Goal: Transaction & Acquisition: Obtain resource

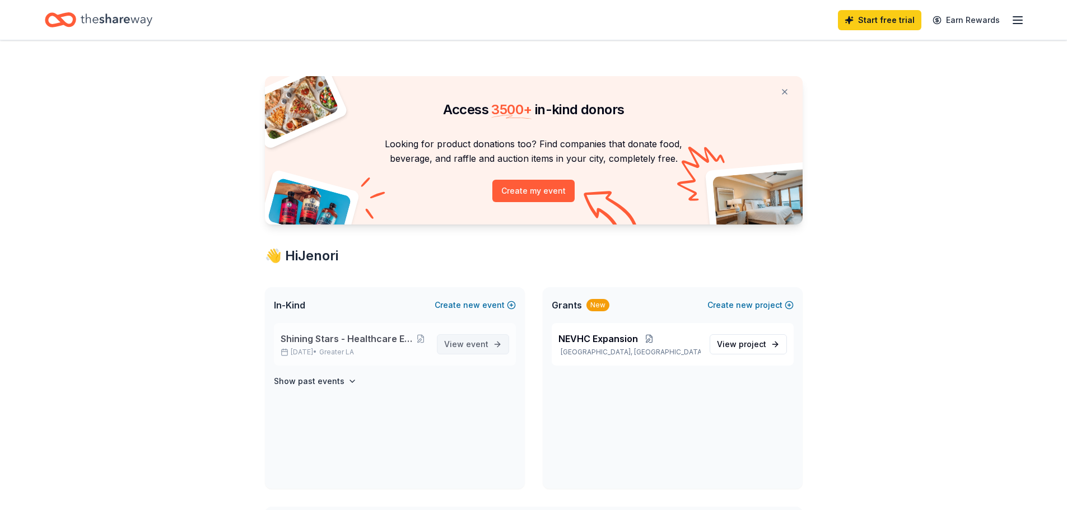
click at [478, 342] on span "event" at bounding box center [477, 344] width 22 height 10
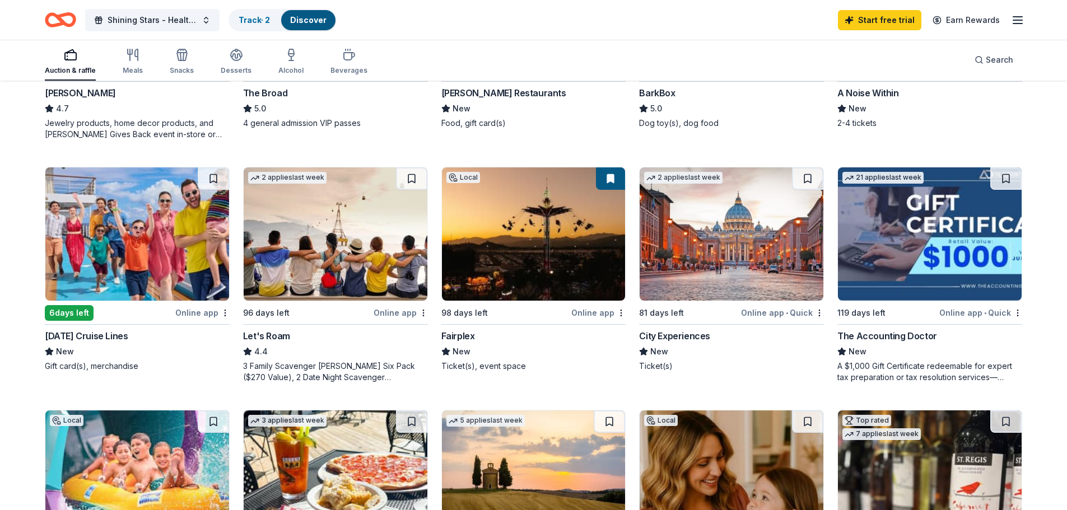
scroll to position [504, 0]
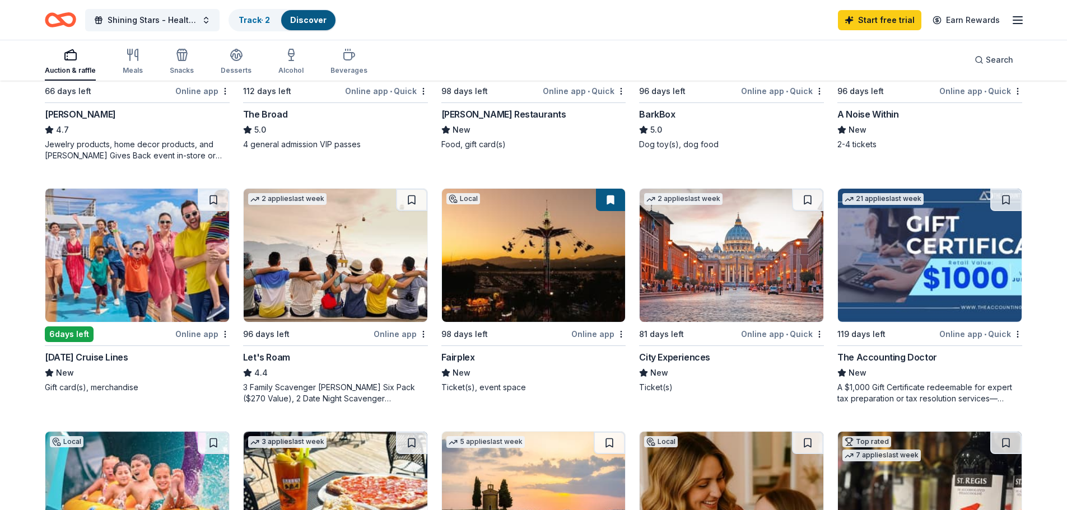
click at [134, 240] on img at bounding box center [137, 255] width 184 height 133
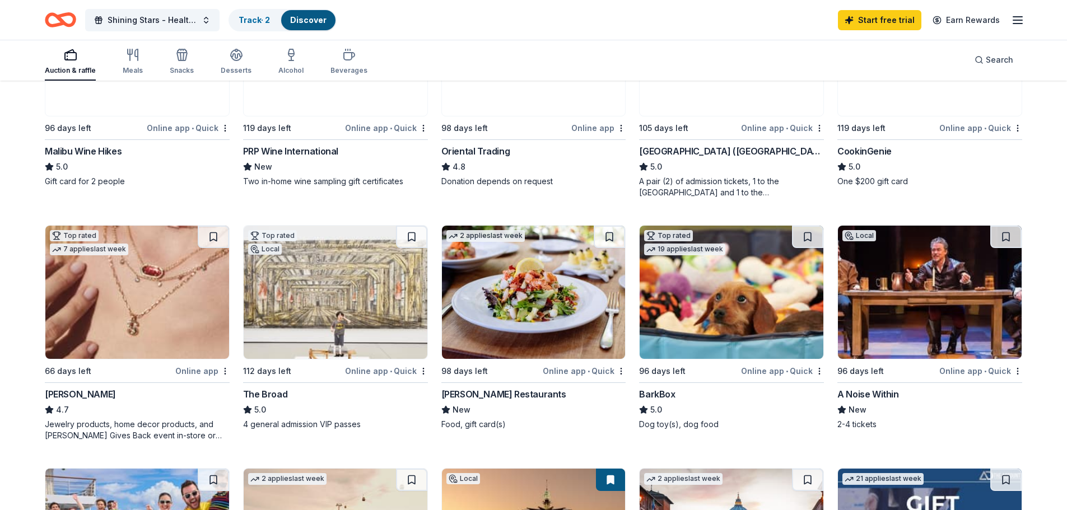
scroll to position [0, 0]
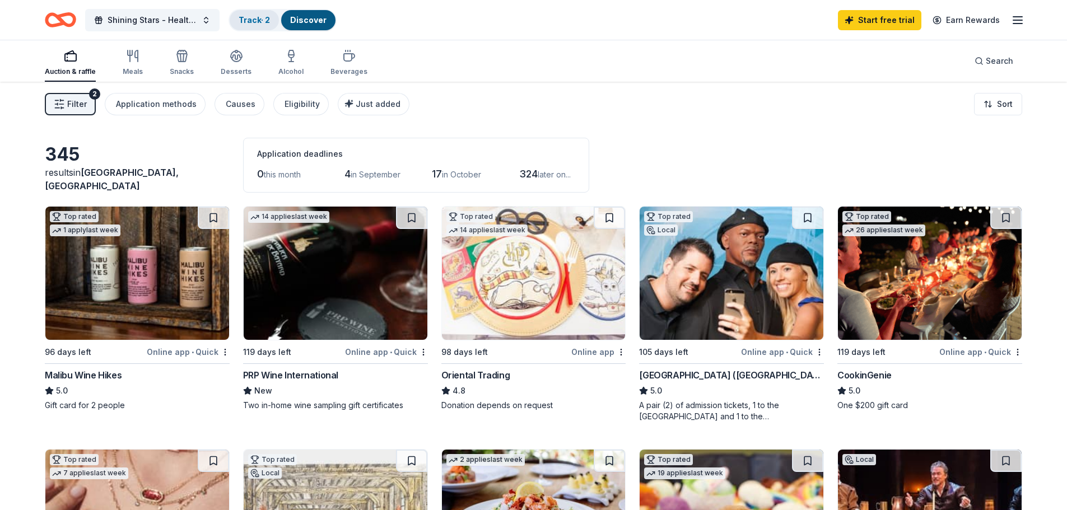
click at [263, 18] on link "Track · 2" at bounding box center [253, 20] width 31 height 10
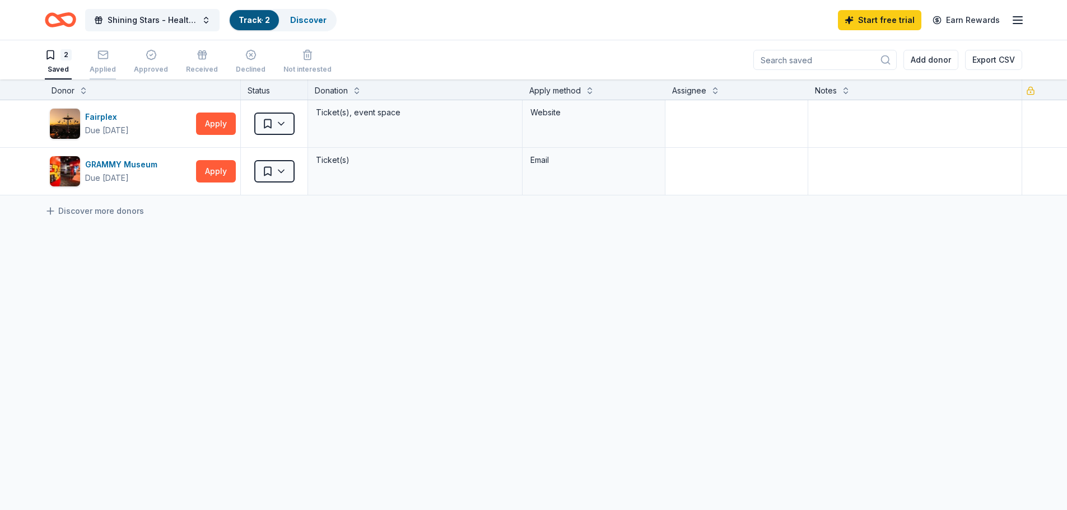
click at [101, 59] on icon "button" at bounding box center [102, 54] width 11 height 11
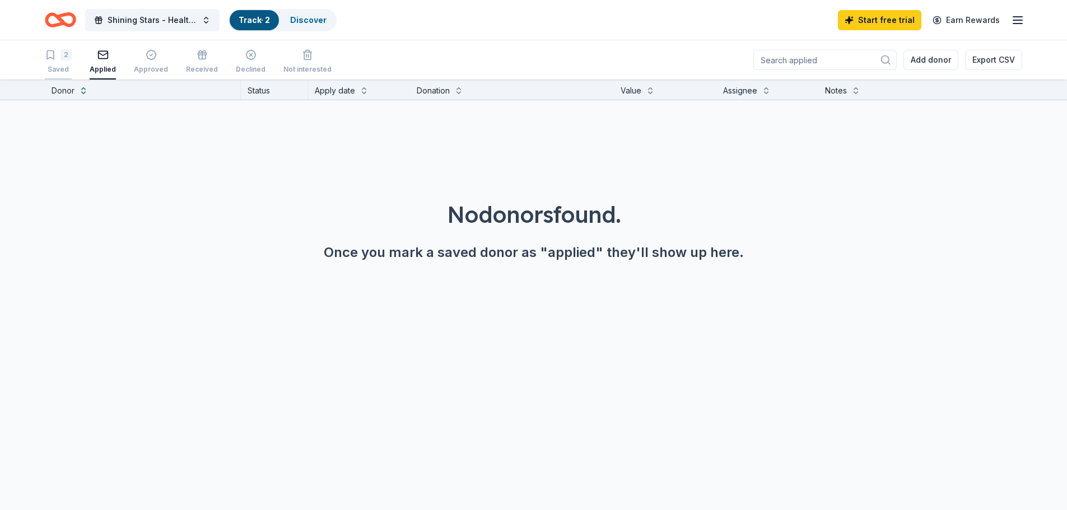
click at [65, 60] on div "2" at bounding box center [65, 54] width 11 height 11
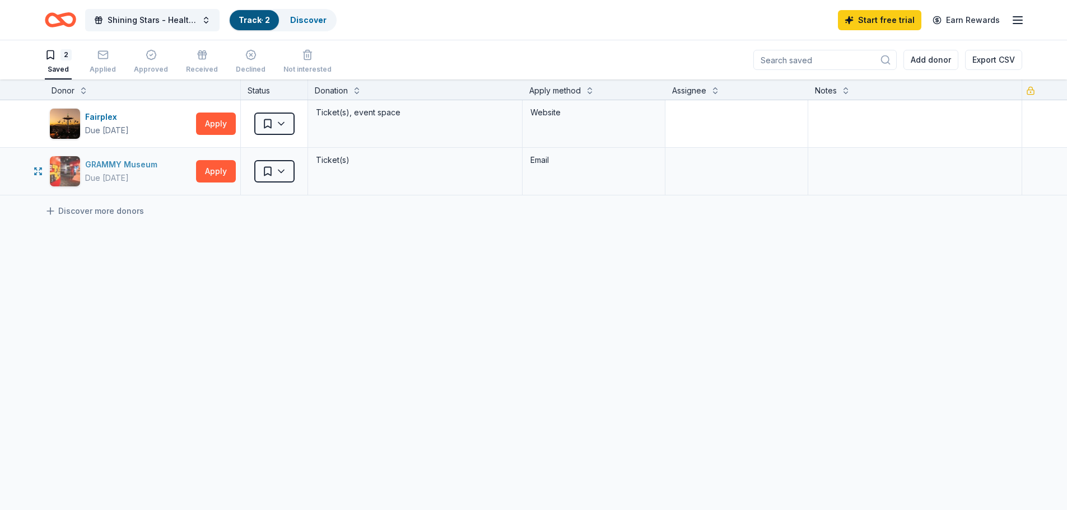
click at [93, 162] on div "GRAMMY Museum" at bounding box center [123, 164] width 77 height 13
click at [311, 19] on link "Discover" at bounding box center [308, 20] width 36 height 10
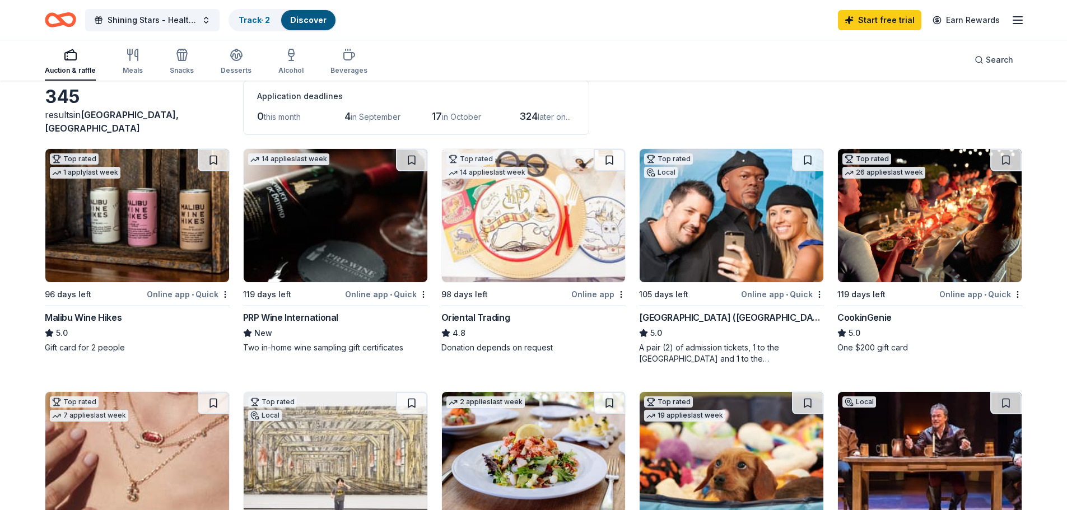
scroll to position [56, 0]
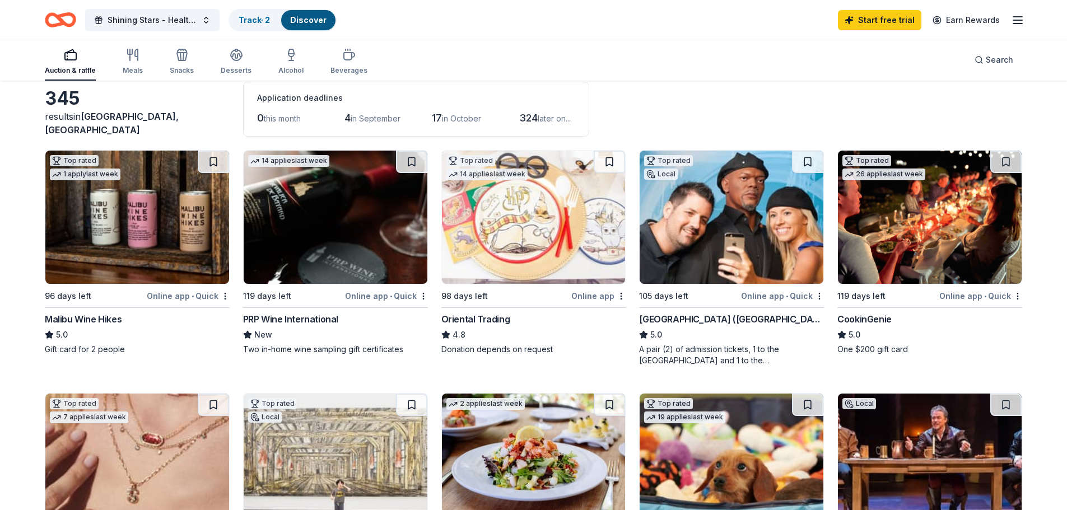
click at [118, 216] on img at bounding box center [137, 217] width 184 height 133
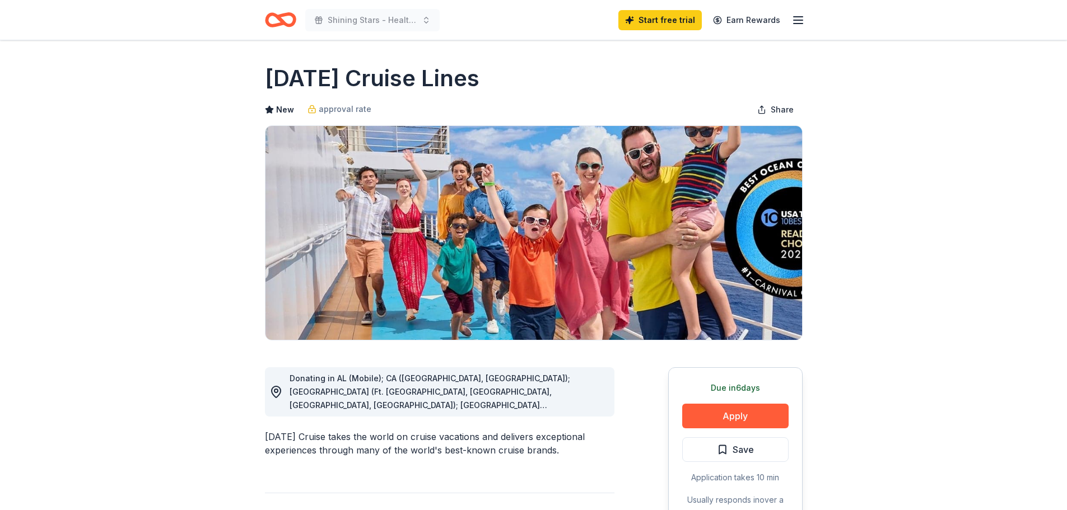
click at [797, 12] on div "Start free trial Earn Rewards" at bounding box center [711, 20] width 186 height 26
click at [790, 22] on div "Start free trial Earn Rewards" at bounding box center [711, 20] width 186 height 26
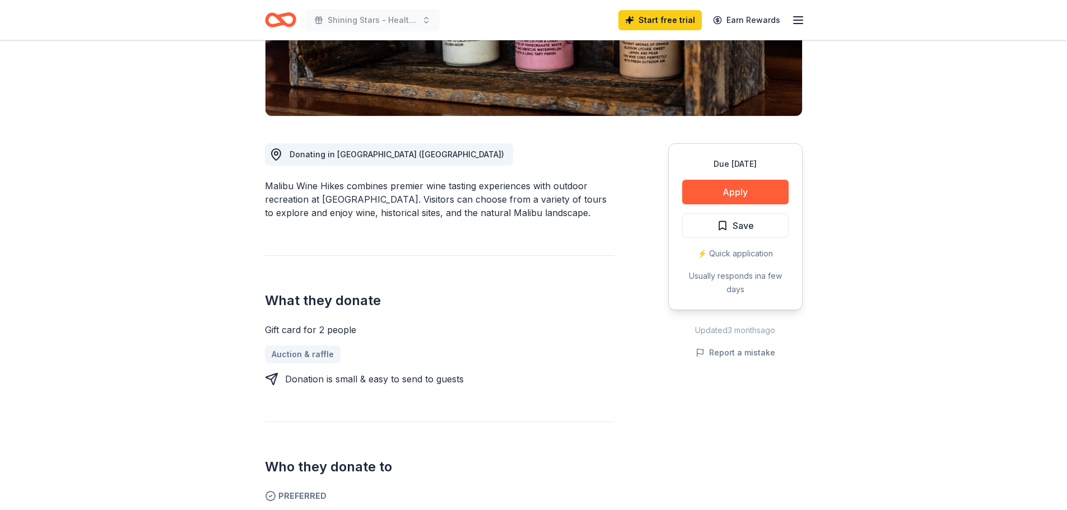
scroll to position [280, 0]
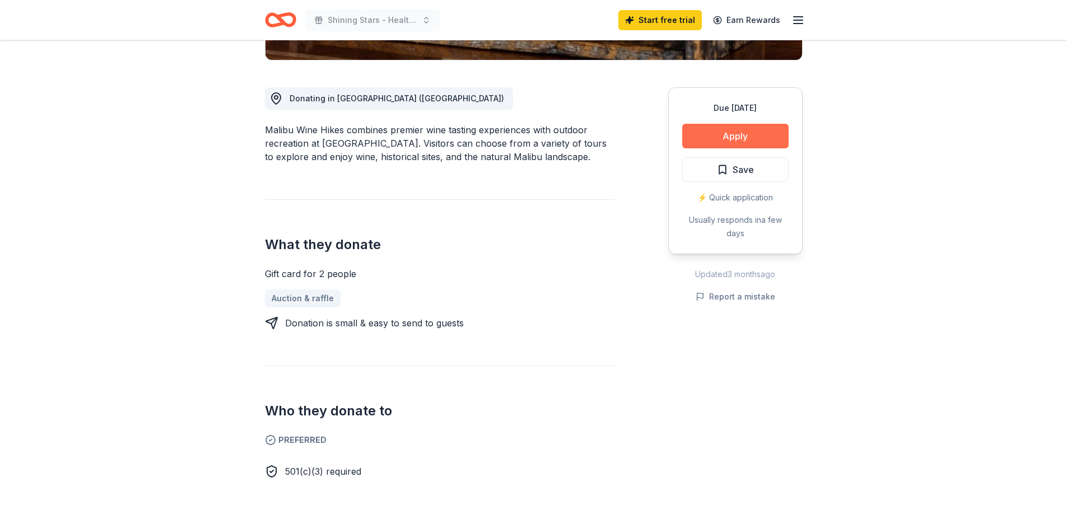
click at [751, 132] on button "Apply" at bounding box center [735, 136] width 106 height 25
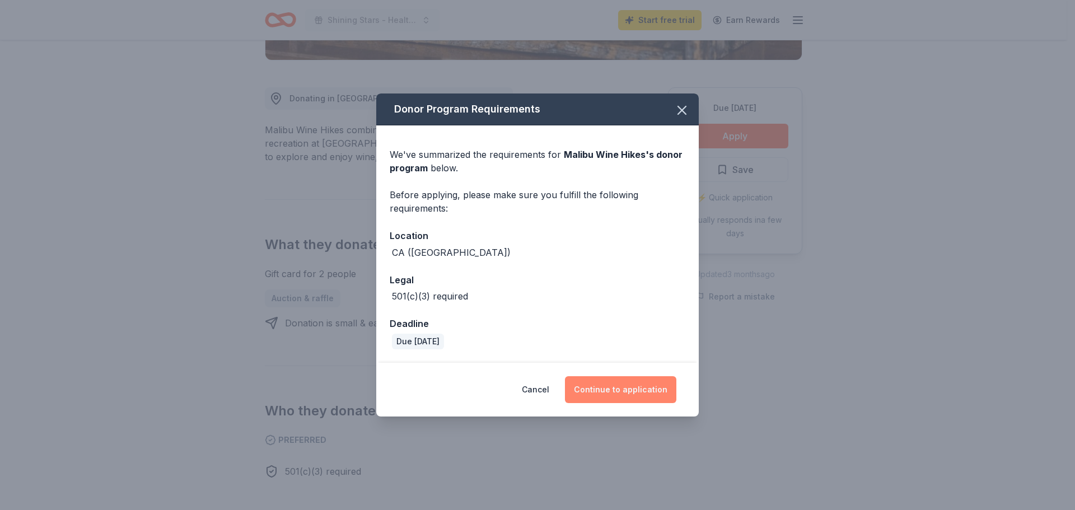
click at [621, 387] on button "Continue to application" at bounding box center [620, 389] width 111 height 27
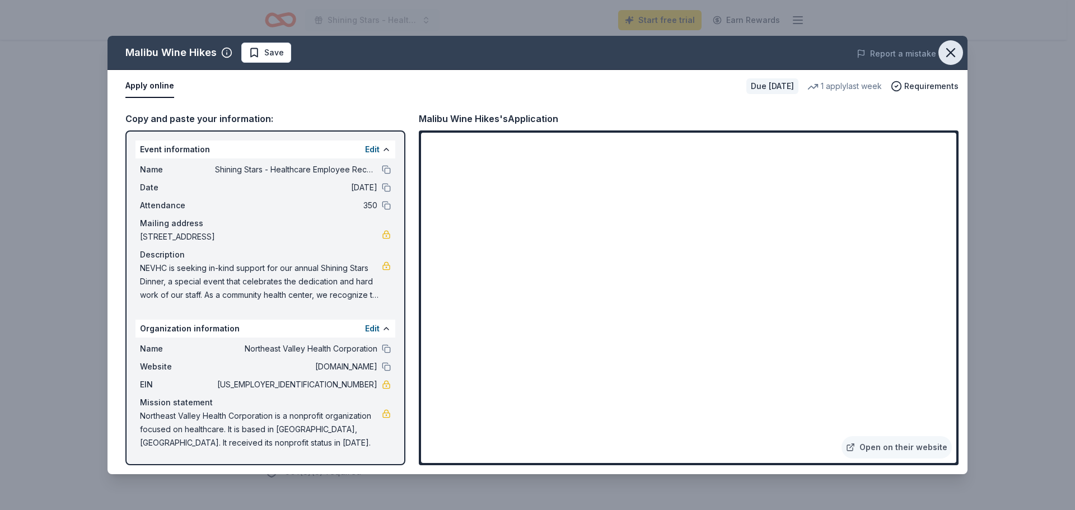
click at [952, 49] on icon "button" at bounding box center [951, 53] width 16 height 16
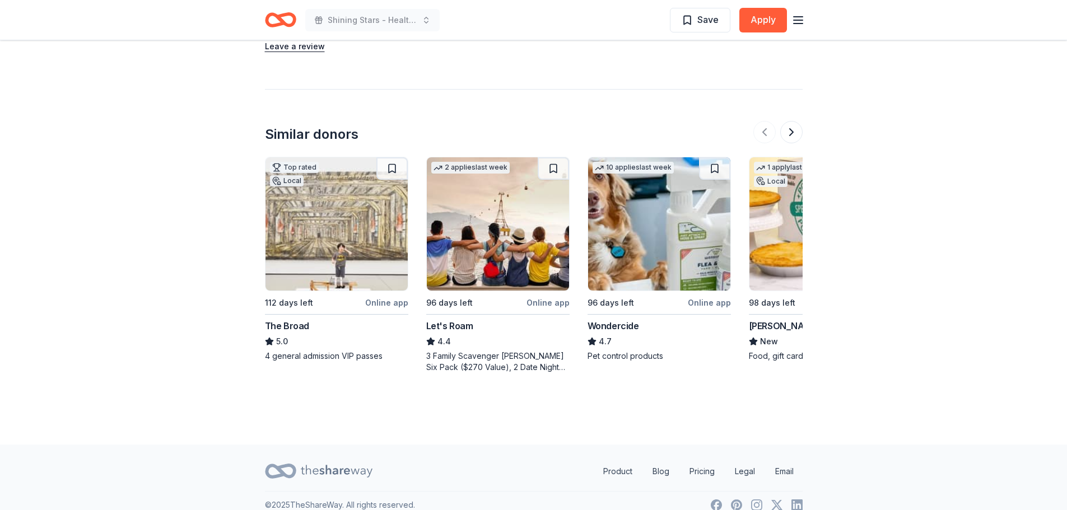
scroll to position [1383, 0]
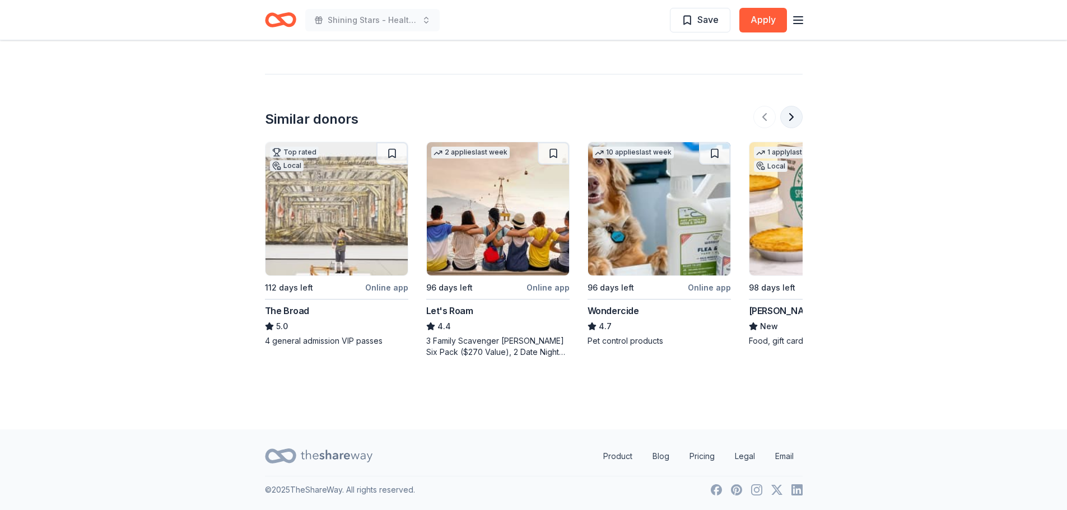
click at [791, 109] on button at bounding box center [791, 117] width 22 height 22
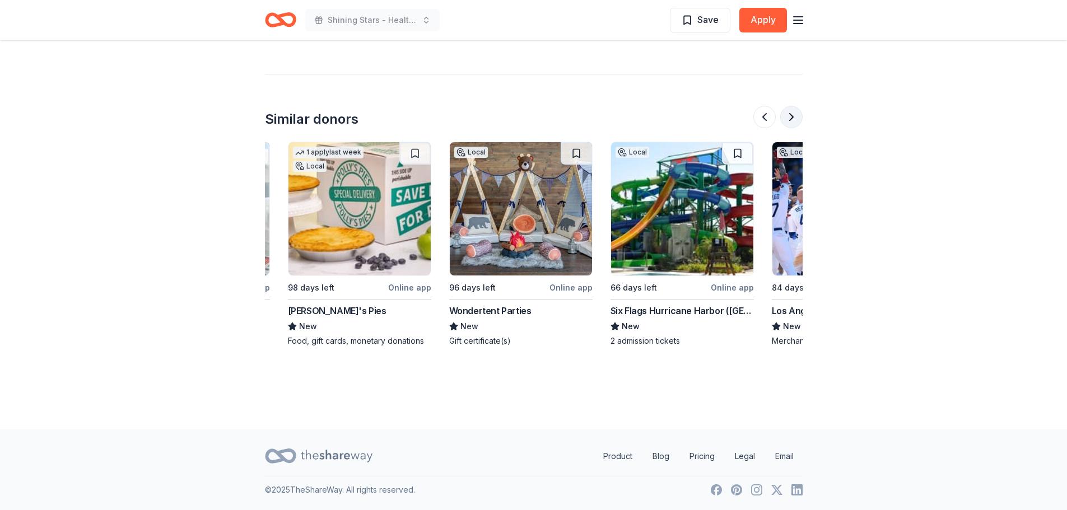
scroll to position [0, 484]
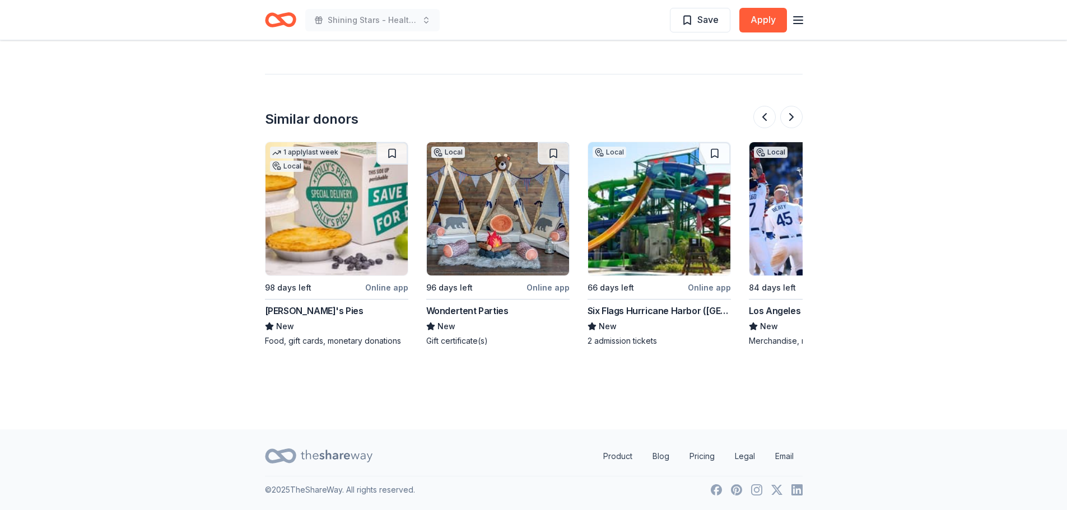
click at [671, 226] on img at bounding box center [659, 208] width 142 height 133
click at [788, 113] on button at bounding box center [791, 117] width 22 height 22
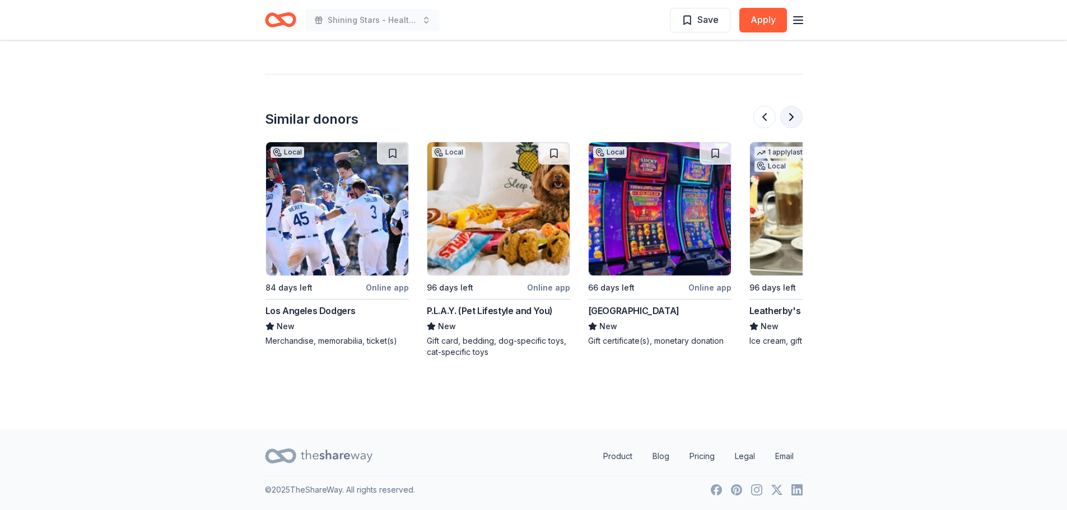
scroll to position [0, 967]
click at [788, 113] on button at bounding box center [791, 117] width 22 height 22
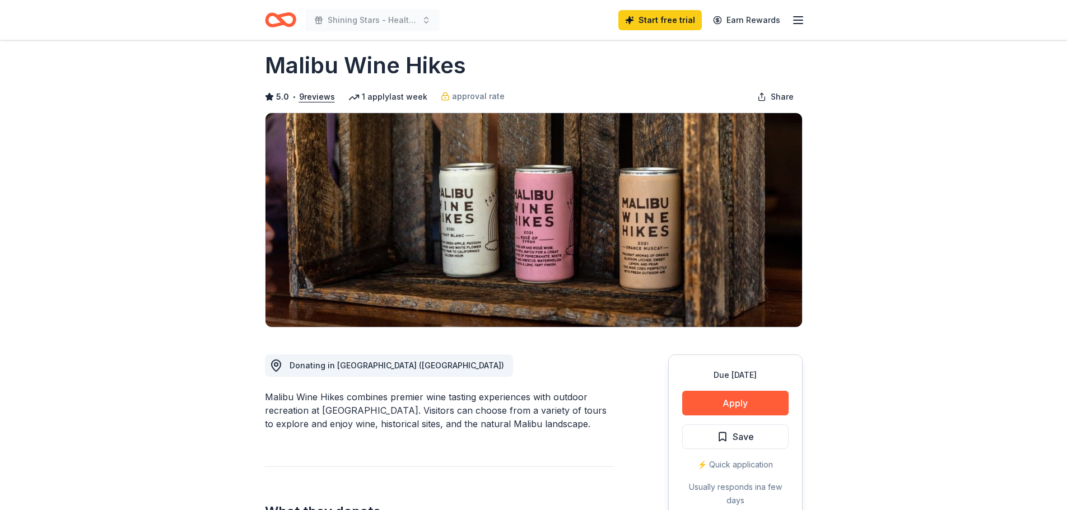
scroll to position [0, 0]
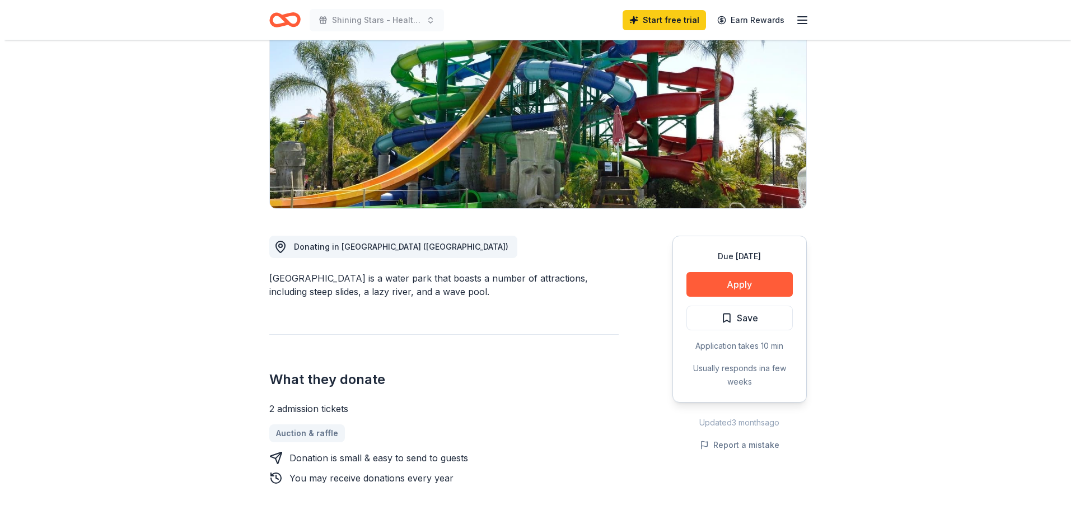
scroll to position [168, 0]
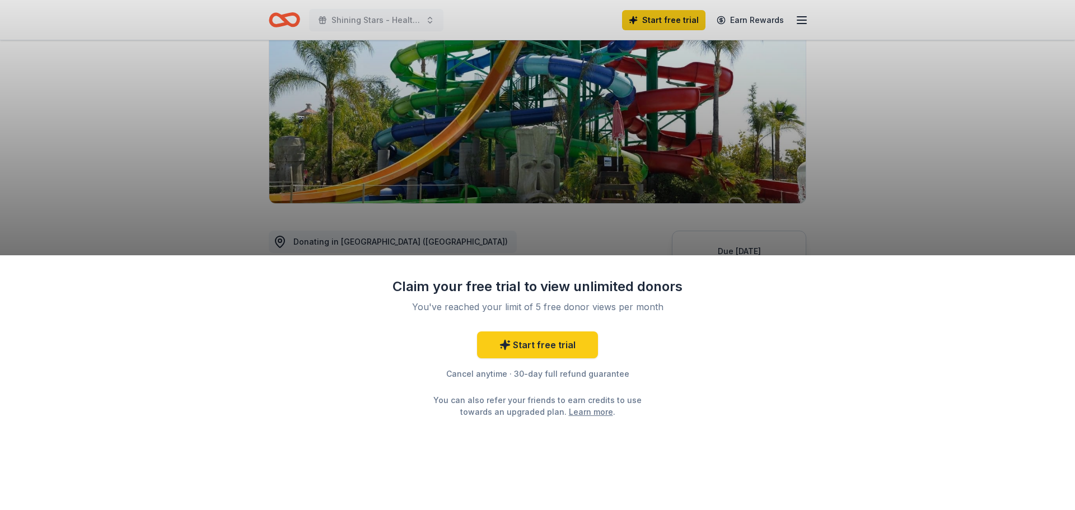
click at [881, 209] on div "Claim your free trial to view unlimited donors You've reached your limit of 5 f…" at bounding box center [537, 255] width 1075 height 510
click at [1054, 193] on div "Claim your free trial to view unlimited donors You've reached your limit of 5 f…" at bounding box center [537, 255] width 1075 height 510
click at [1055, 193] on div "Claim your free trial to view unlimited donors You've reached your limit of 5 f…" at bounding box center [537, 255] width 1075 height 510
